Goal: Share content: Share content

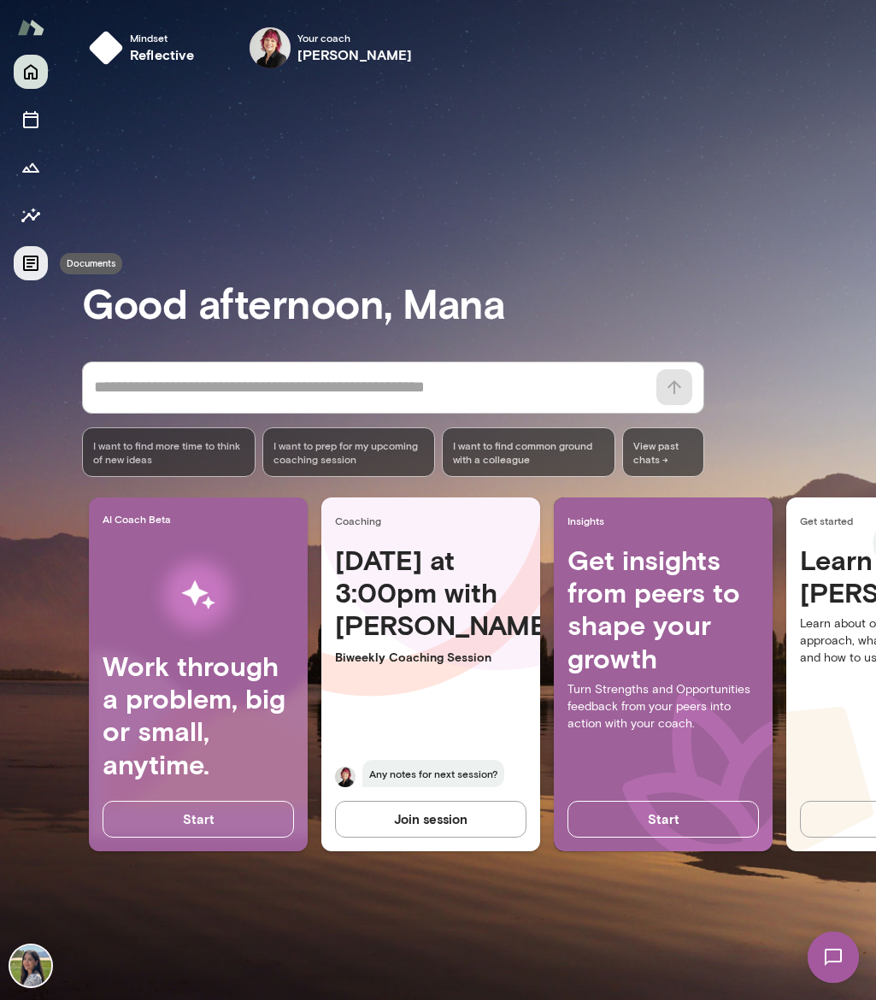
click at [26, 264] on icon "Documents" at bounding box center [31, 263] width 21 height 21
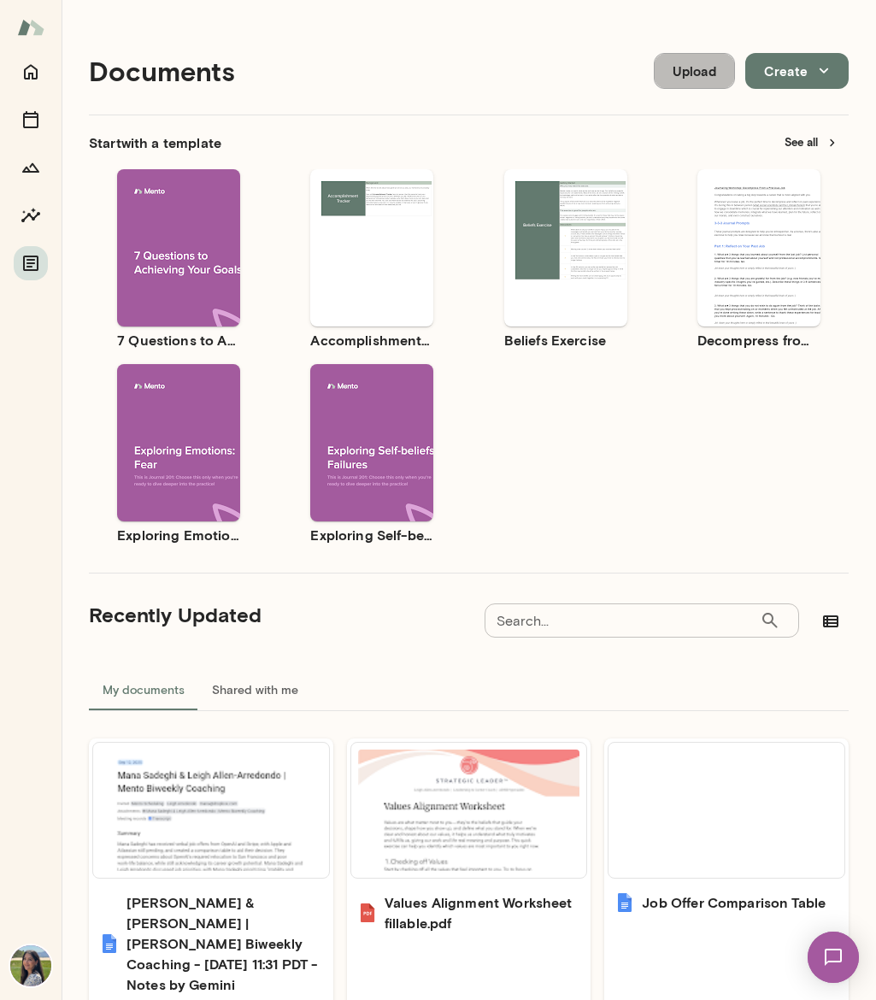
click at [686, 72] on button "Upload" at bounding box center [694, 71] width 81 height 36
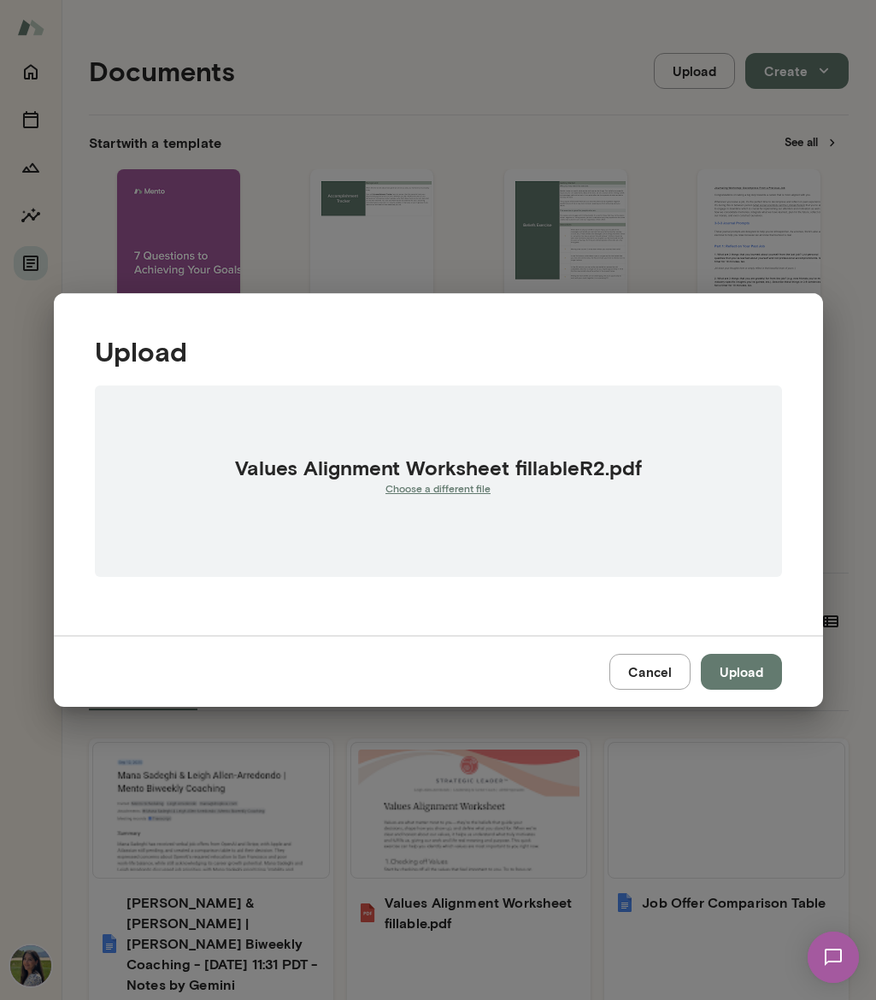
click at [740, 677] on button "Upload" at bounding box center [741, 672] width 81 height 36
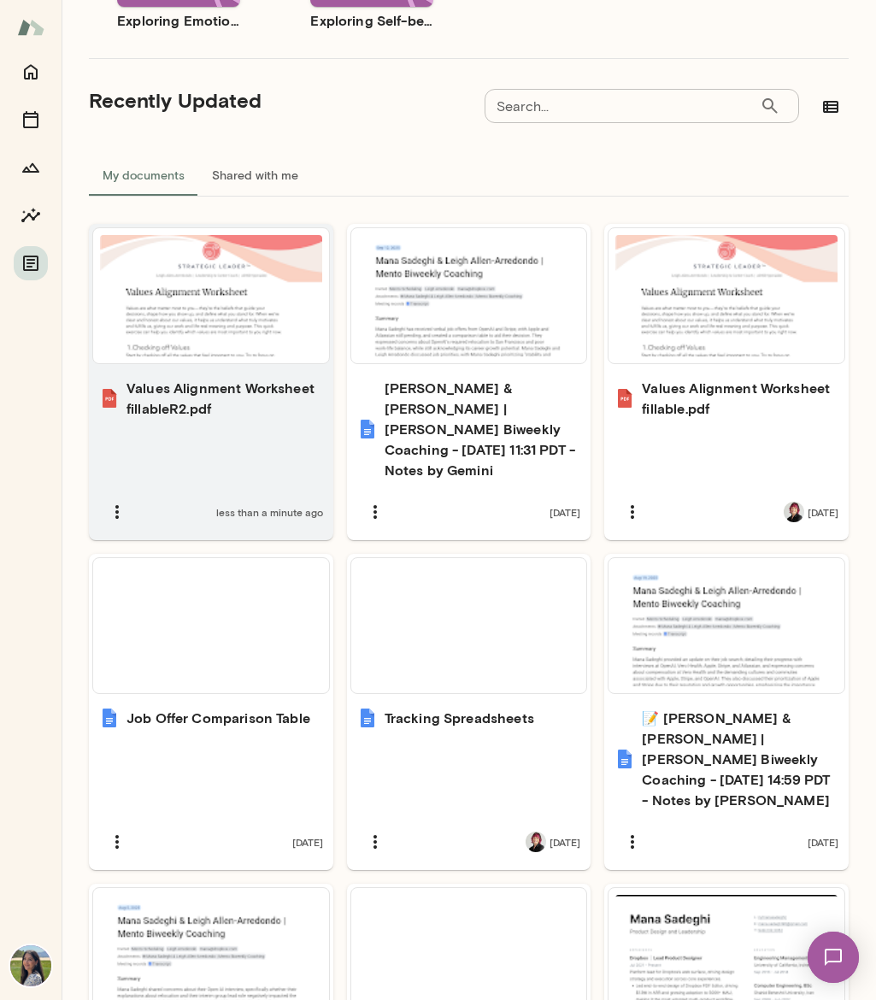
scroll to position [474, 0]
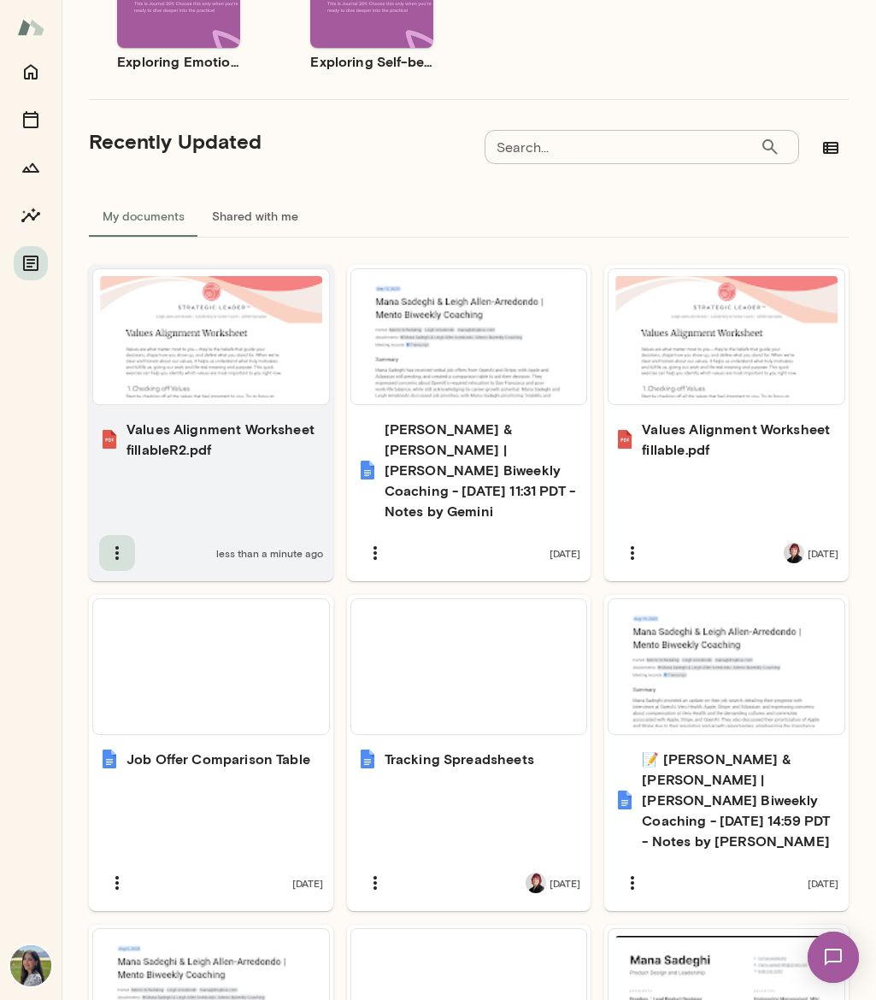
click at [118, 543] on icon "button" at bounding box center [117, 553] width 21 height 21
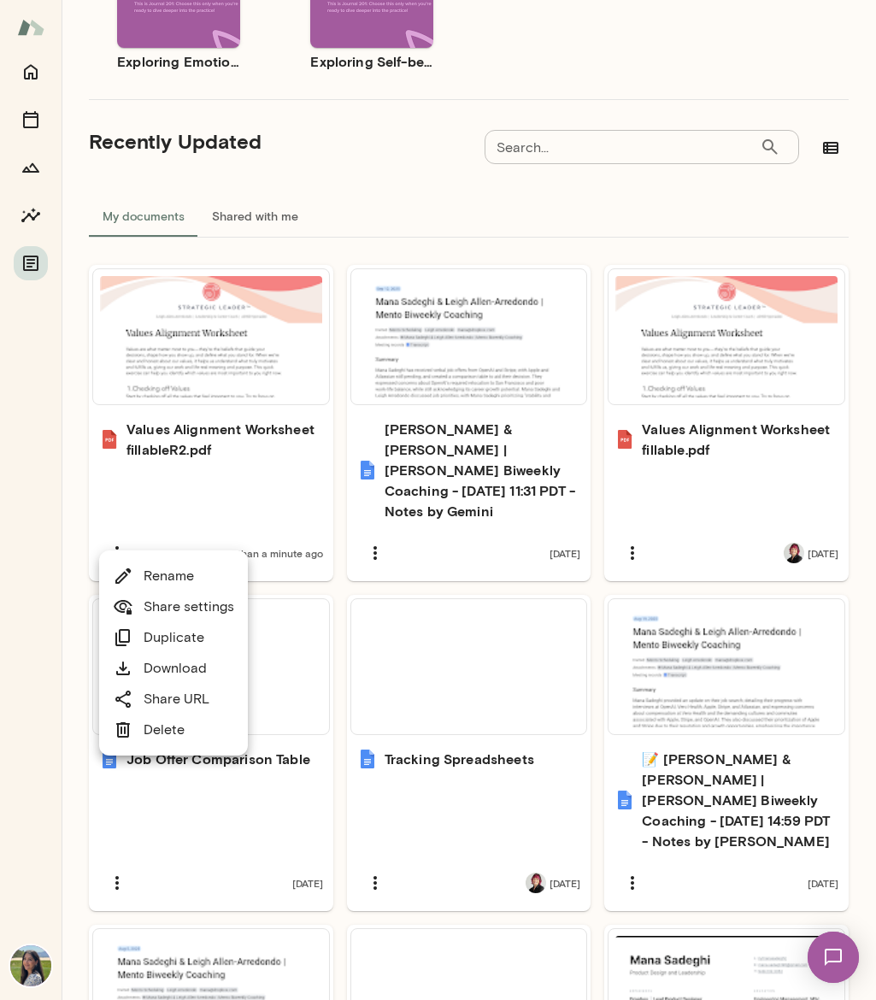
click at [392, 179] on div at bounding box center [438, 500] width 876 height 1000
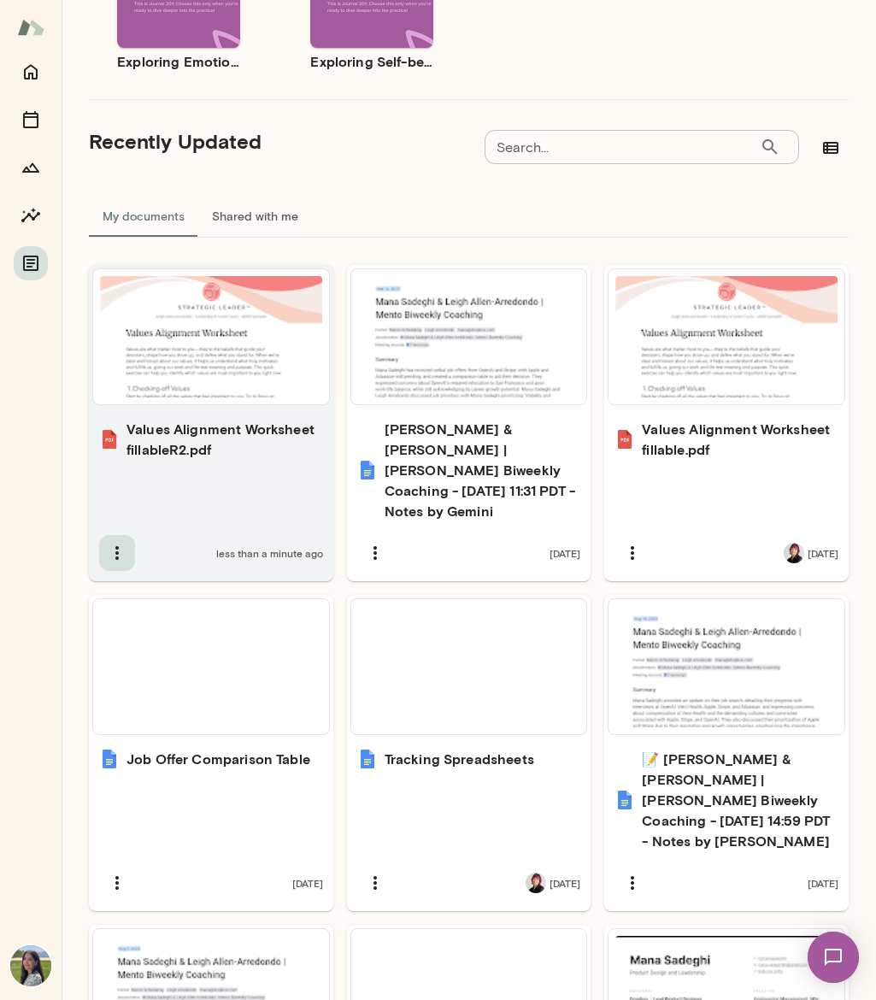
click at [125, 543] on icon "button" at bounding box center [117, 553] width 21 height 21
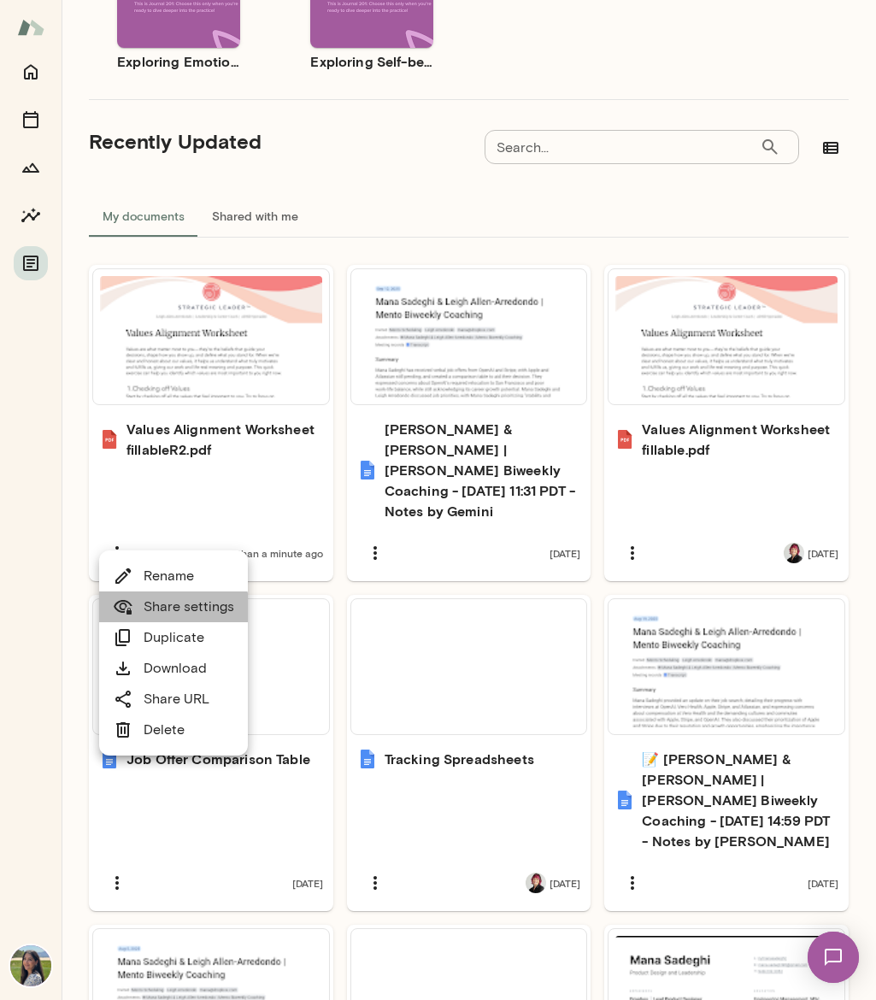
click at [167, 614] on link "Share settings" at bounding box center [173, 607] width 121 height 21
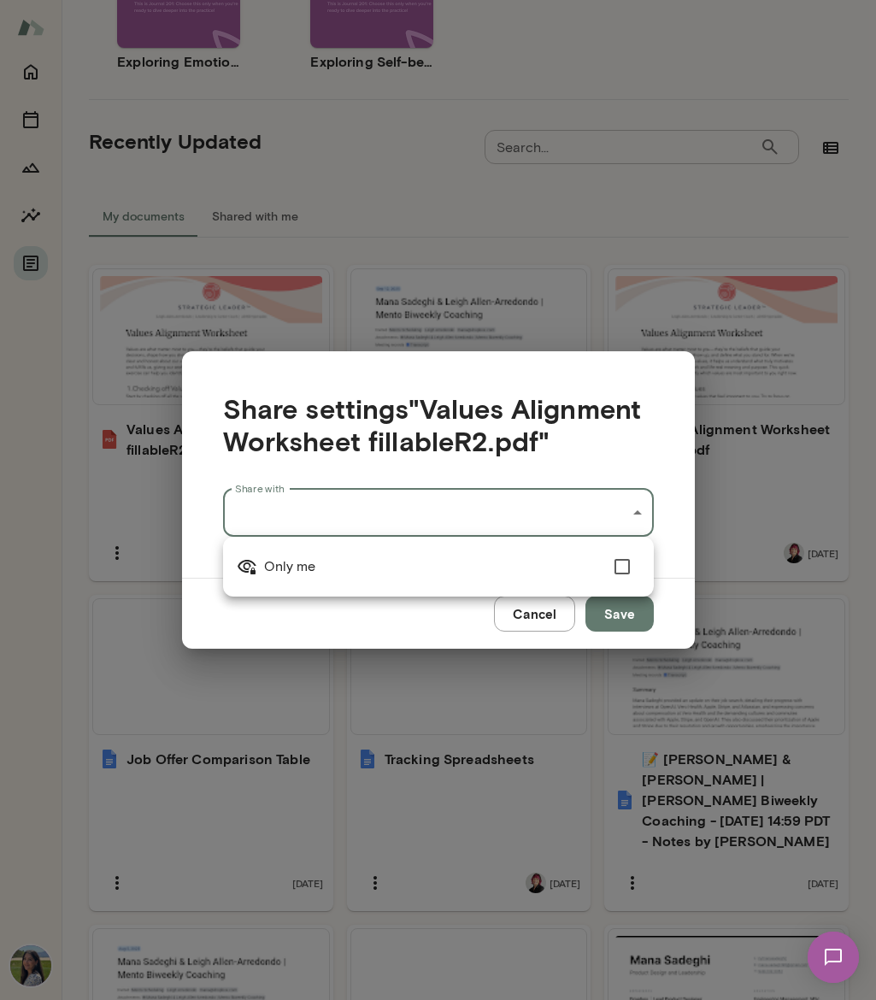
click at [400, 0] on div "Documents Upload Create Start with a template See all Use template Preview 7 Qu…" at bounding box center [438, 0] width 876 height 0
click at [684, 512] on div at bounding box center [438, 500] width 876 height 1000
click at [534, 625] on button "Cancel" at bounding box center [534, 614] width 81 height 36
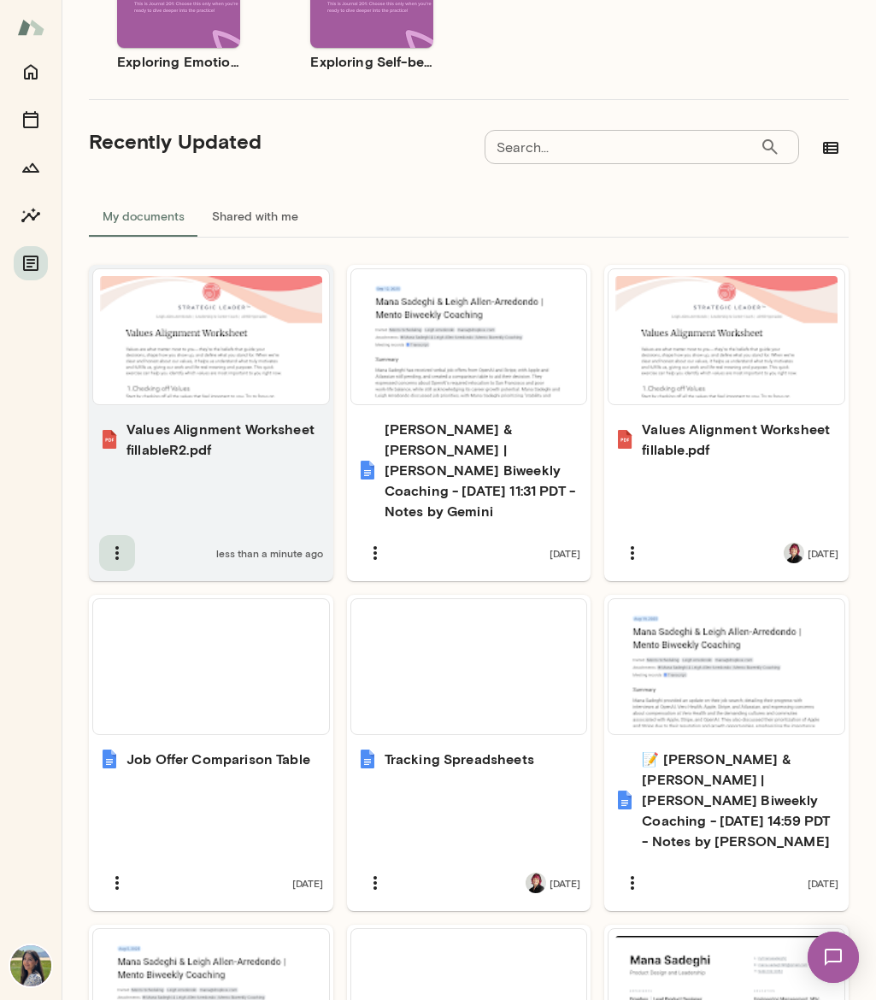
click at [117, 543] on icon "button" at bounding box center [117, 553] width 21 height 21
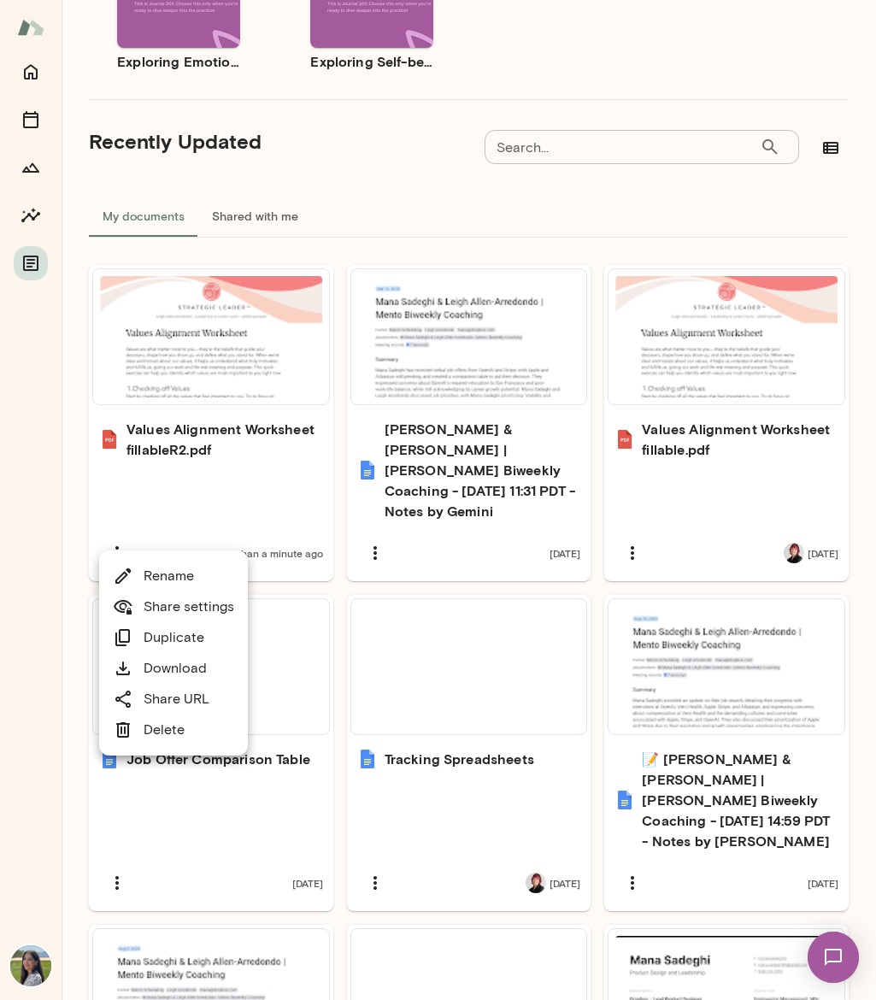
click at [174, 704] on link "Share URL" at bounding box center [161, 699] width 97 height 21
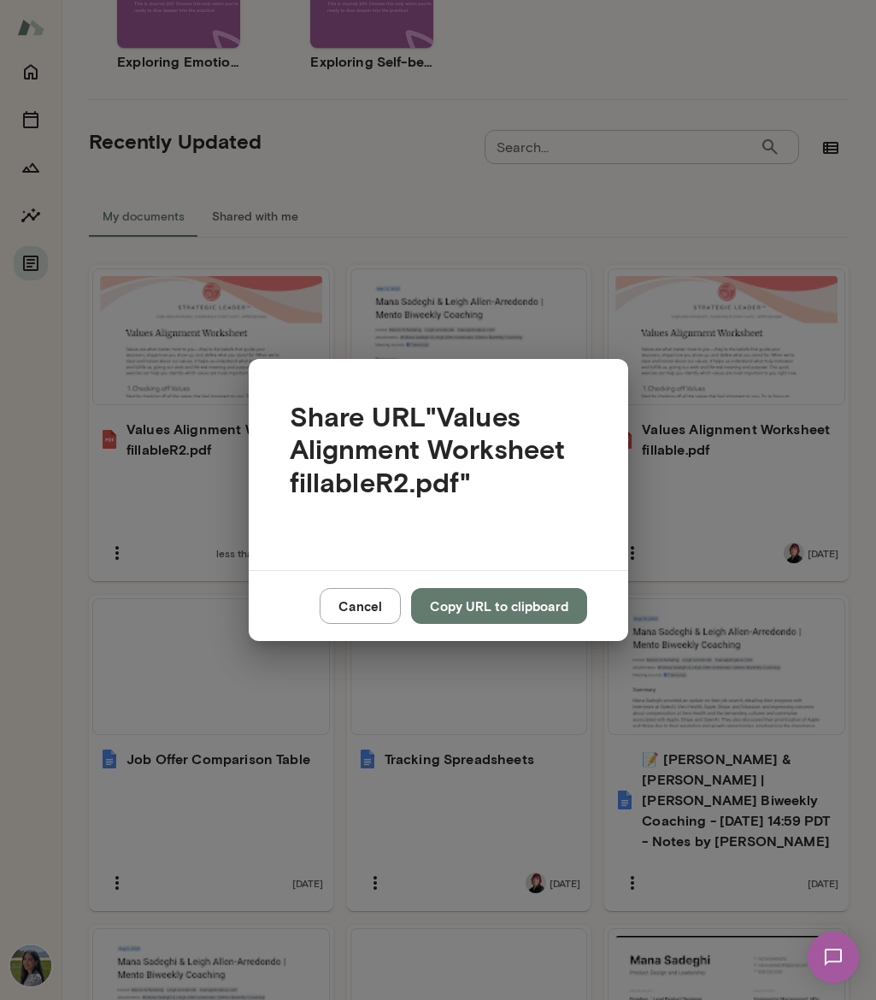
click at [504, 608] on button "Copy URL to clipboard" at bounding box center [499, 606] width 176 height 36
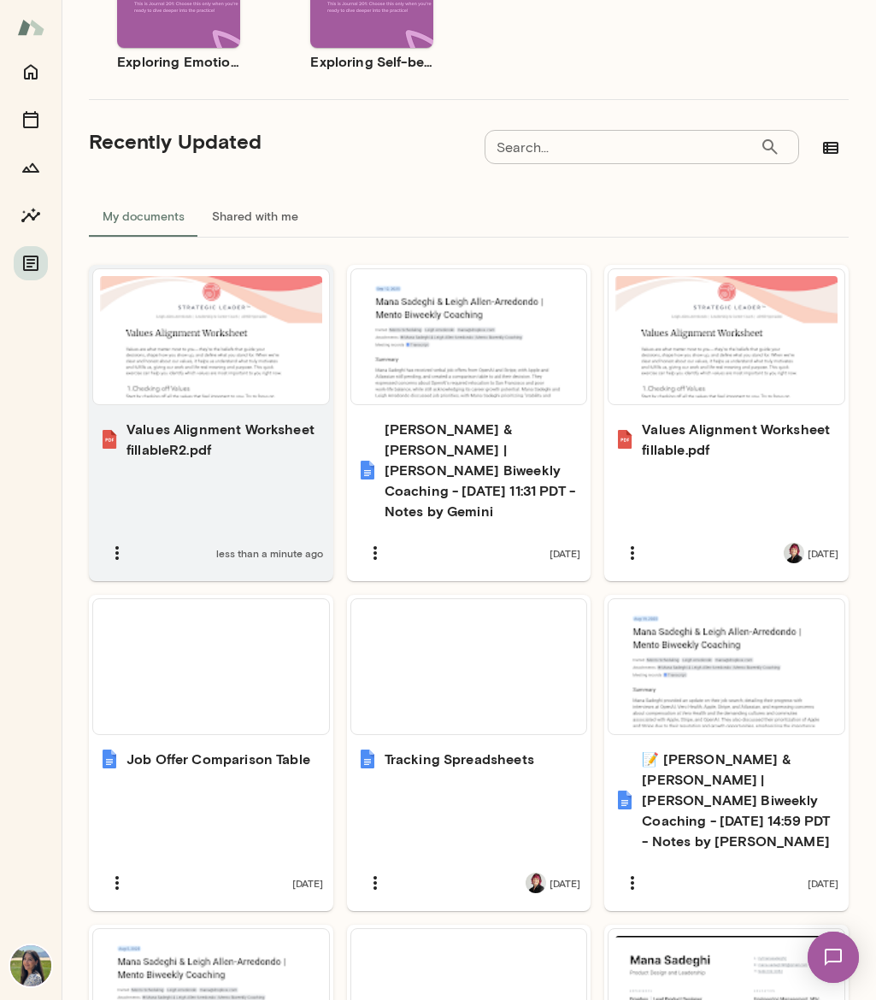
click at [213, 348] on div at bounding box center [211, 336] width 222 height 121
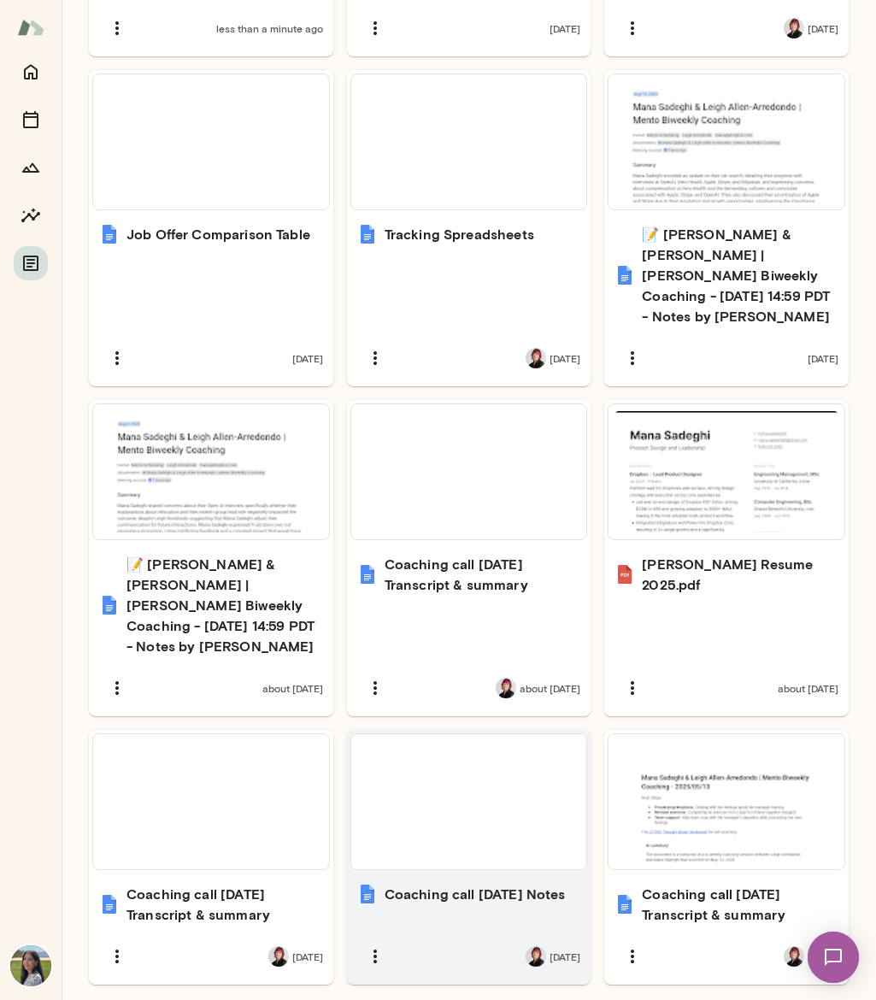
scroll to position [1093, 0]
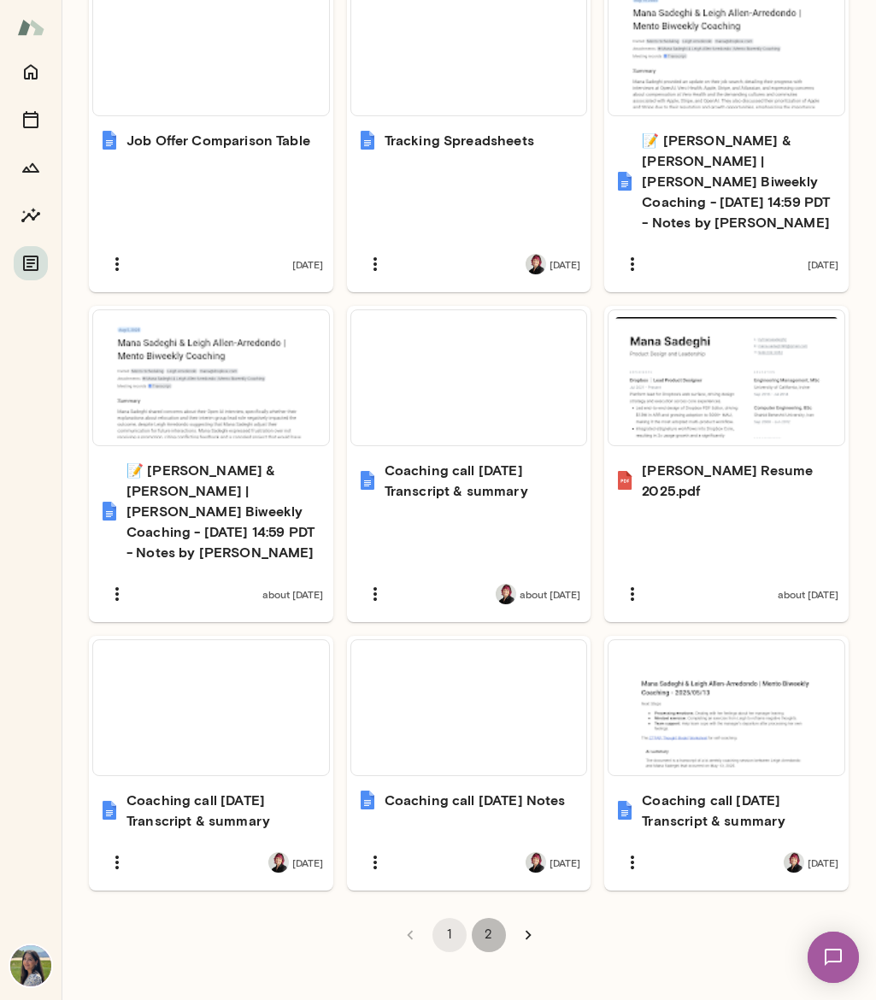
click at [479, 923] on button "2" at bounding box center [489, 935] width 34 height 34
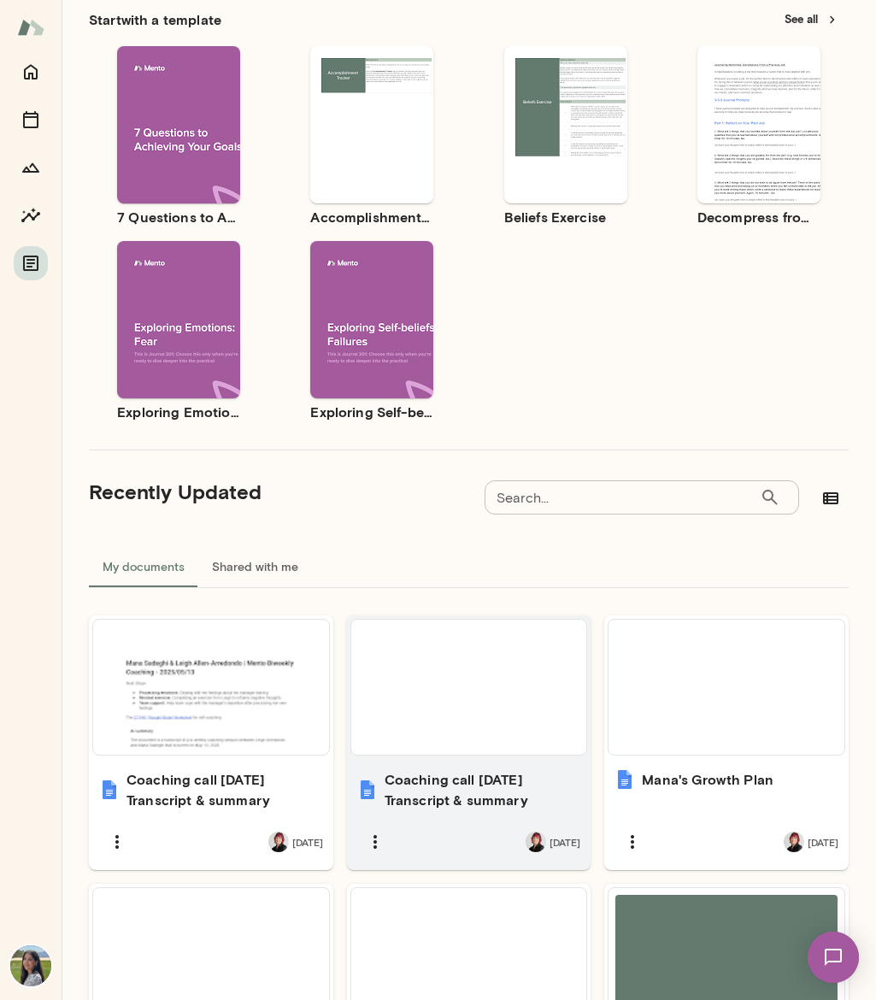
scroll to position [392, 0]
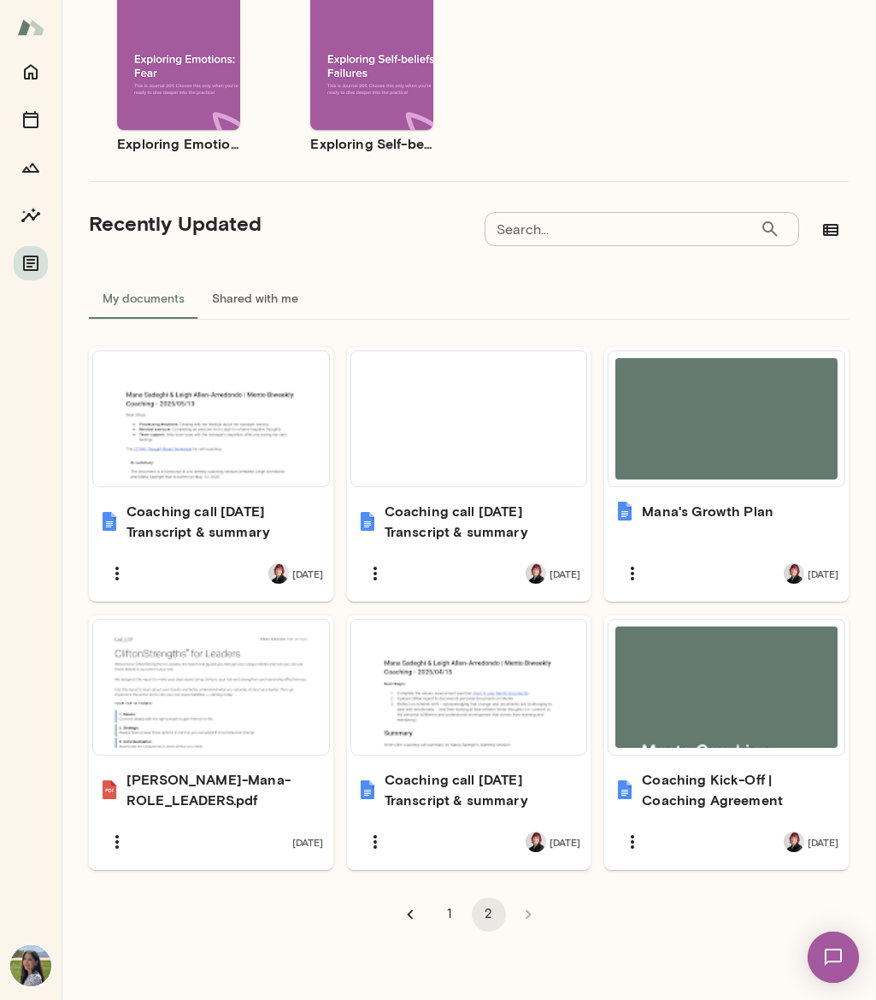
click at [445, 913] on button "1" at bounding box center [450, 915] width 34 height 34
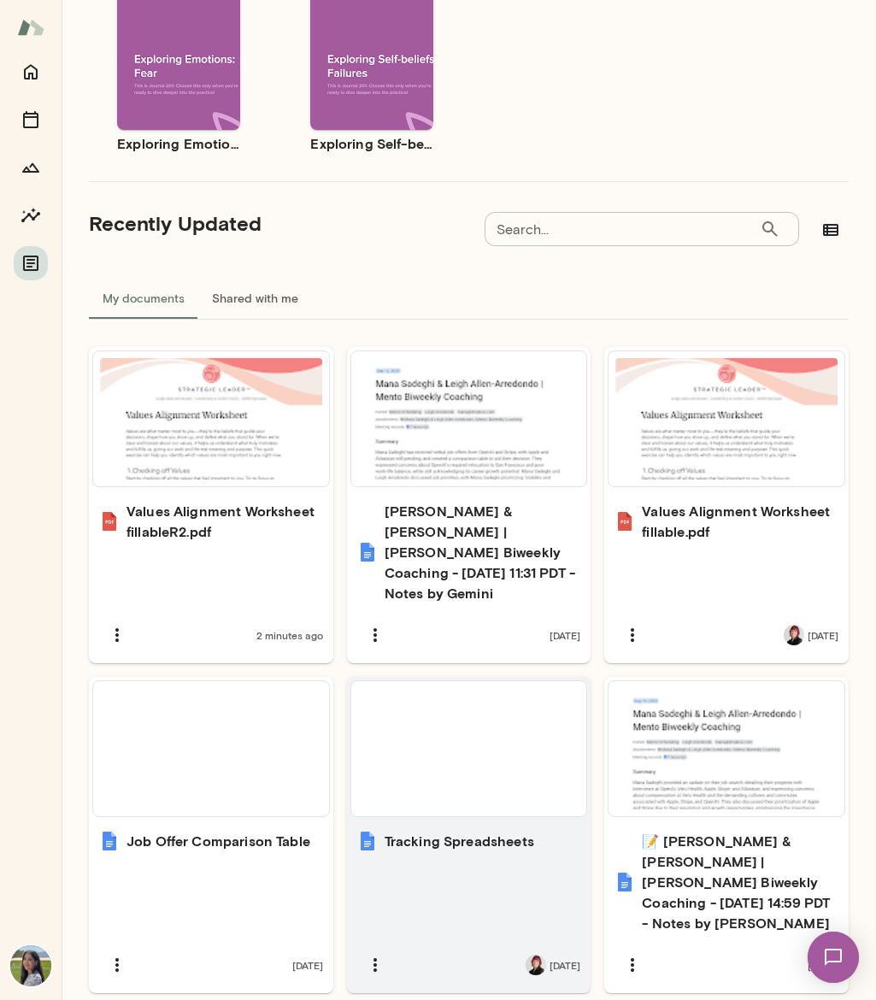
scroll to position [522, 0]
